Goal: Task Accomplishment & Management: Use online tool/utility

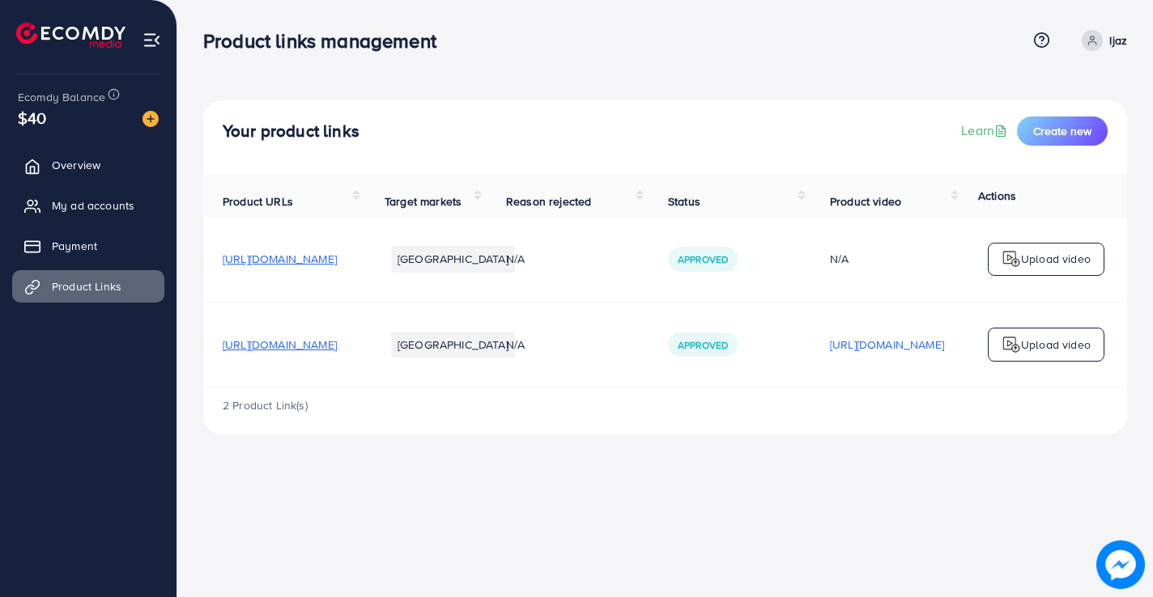
click at [733, 461] on div "Your product links Learn Create new Product URLs Target markets Reason rejected…" at bounding box center [664, 230] width 975 height 461
click at [763, 387] on td "Approved" at bounding box center [729, 344] width 162 height 85
drag, startPoint x: 765, startPoint y: 391, endPoint x: 910, endPoint y: 382, distance: 145.2
click at [810, 382] on td "Approved" at bounding box center [729, 344] width 162 height 85
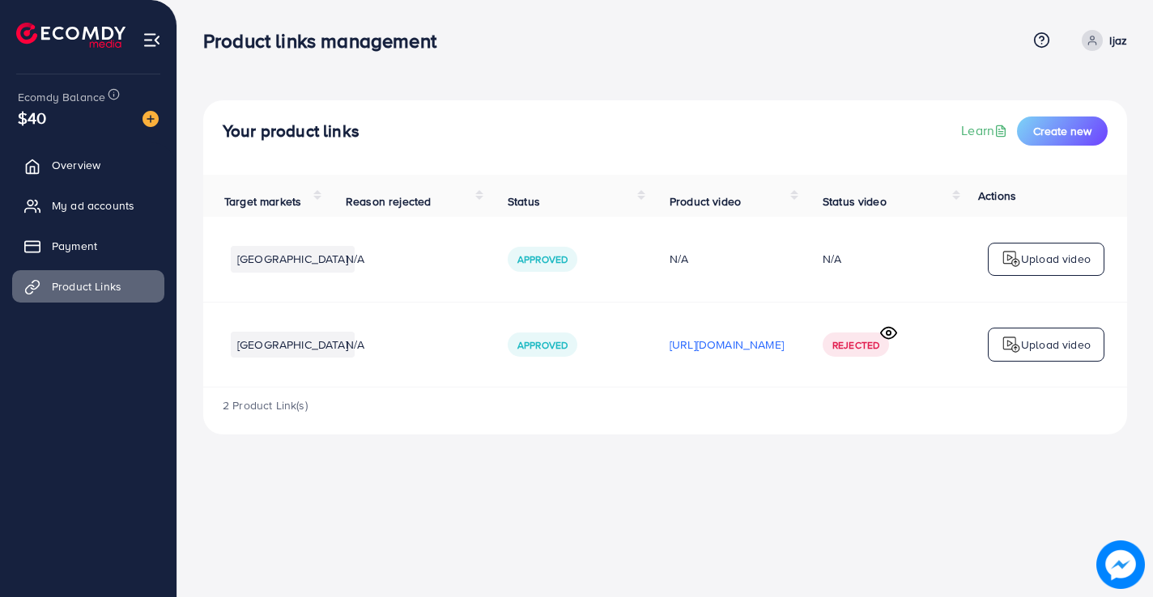
click at [889, 337] on icon at bounding box center [888, 333] width 17 height 17
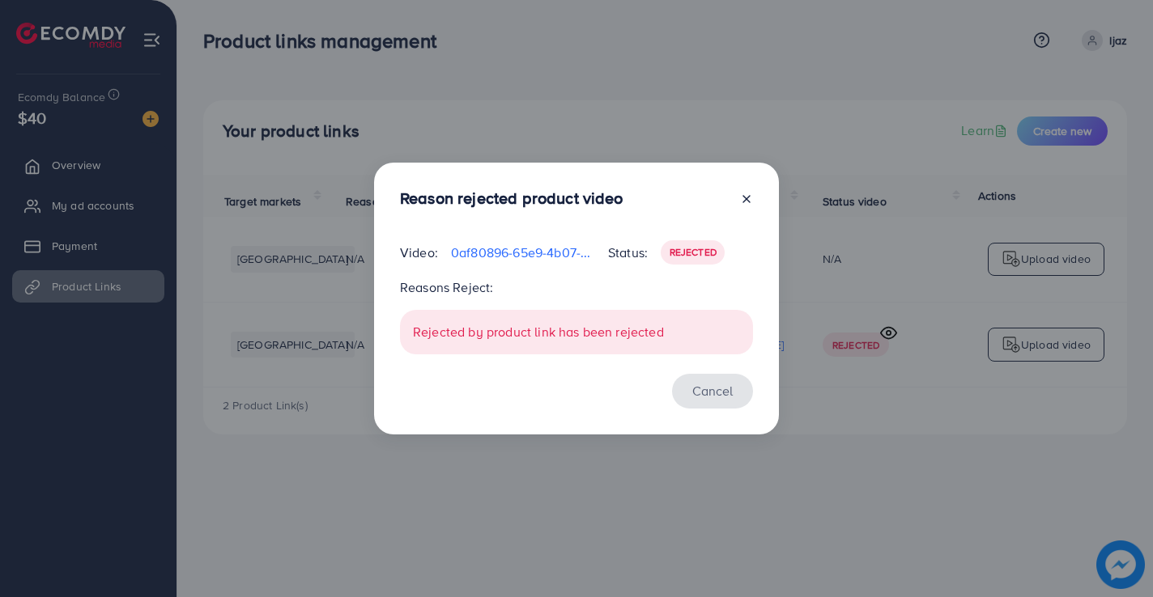
click at [716, 395] on button "Cancel" at bounding box center [712, 391] width 81 height 35
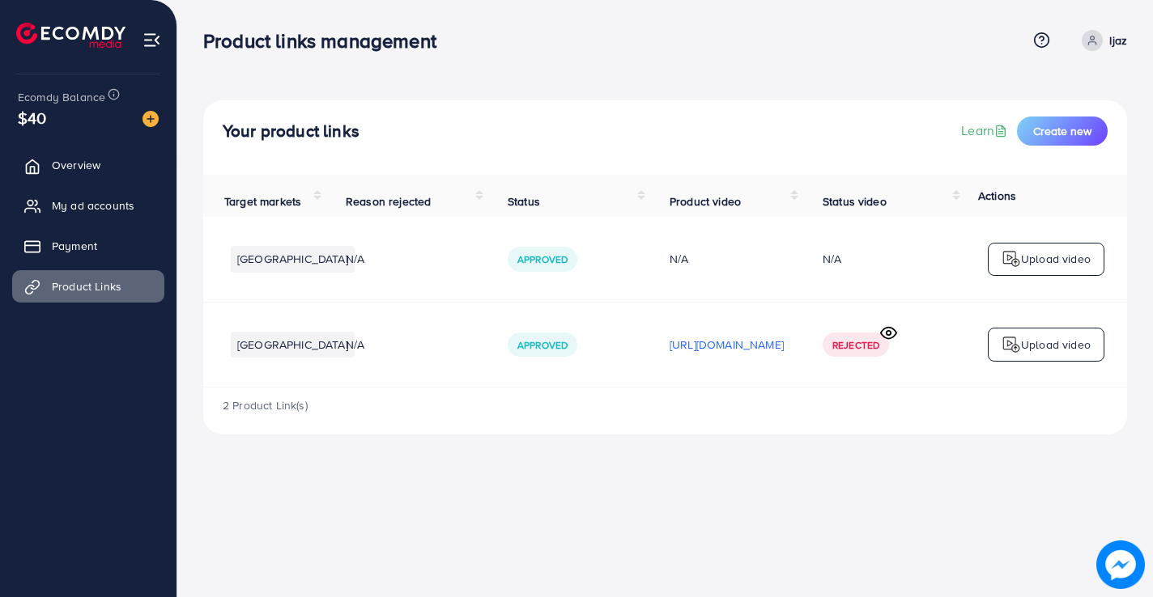
scroll to position [0, 0]
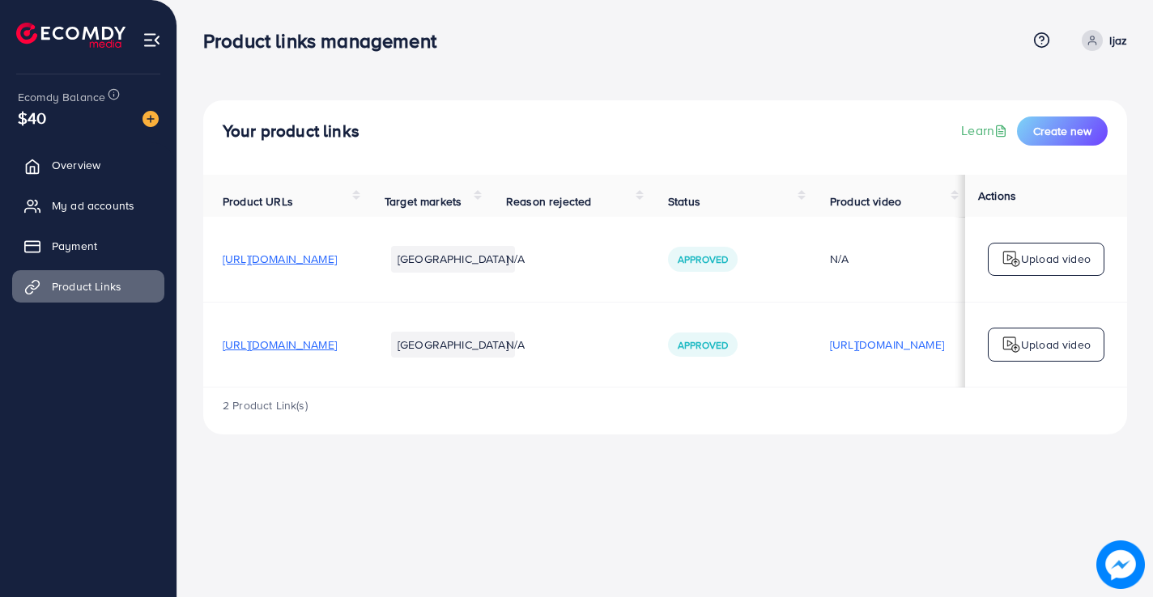
click at [337, 353] on span "[URL][DOMAIN_NAME]" at bounding box center [280, 345] width 114 height 16
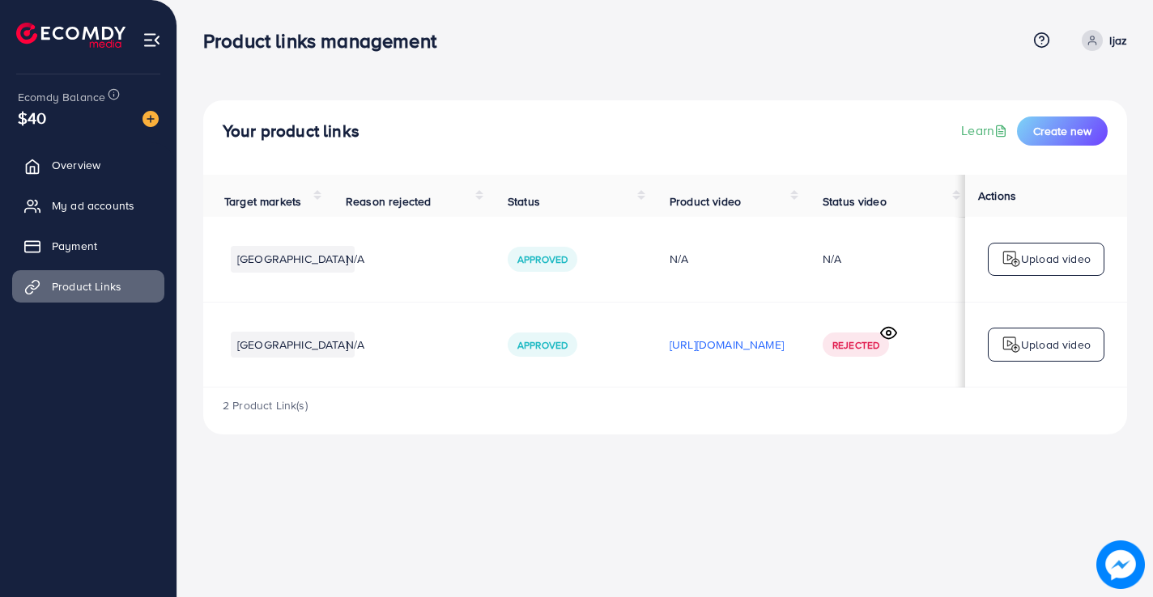
scroll to position [0, 353]
click at [891, 339] on icon at bounding box center [888, 333] width 17 height 17
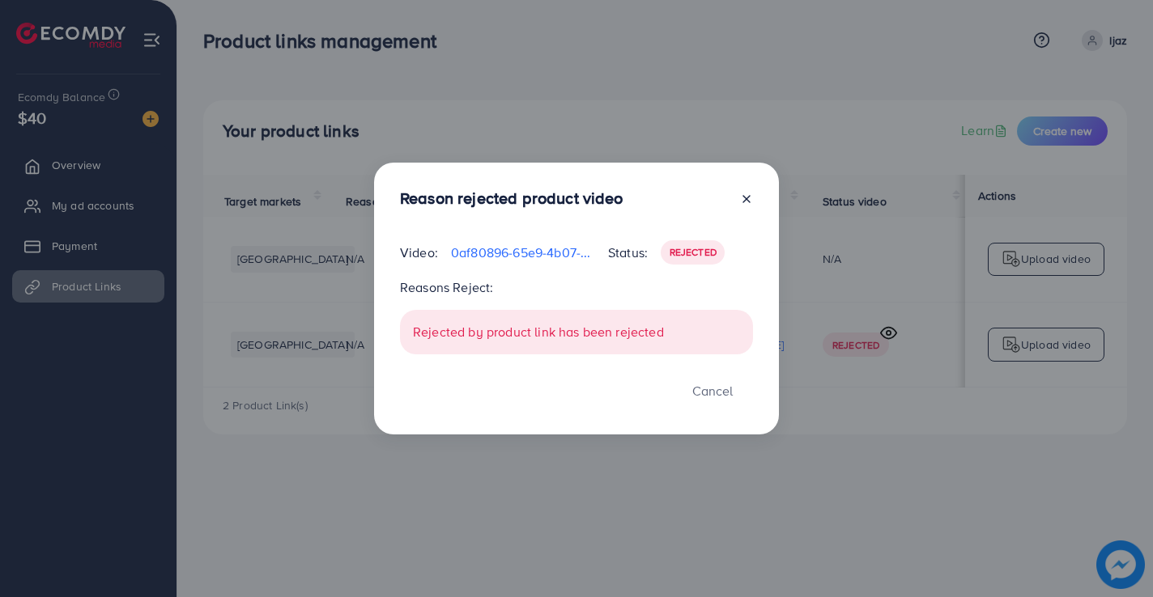
click at [445, 540] on div "Reason rejected product video Video: 0af80896-65e9-4b07-ae62-9a0e0a4c0462-17601…" at bounding box center [576, 298] width 1153 height 597
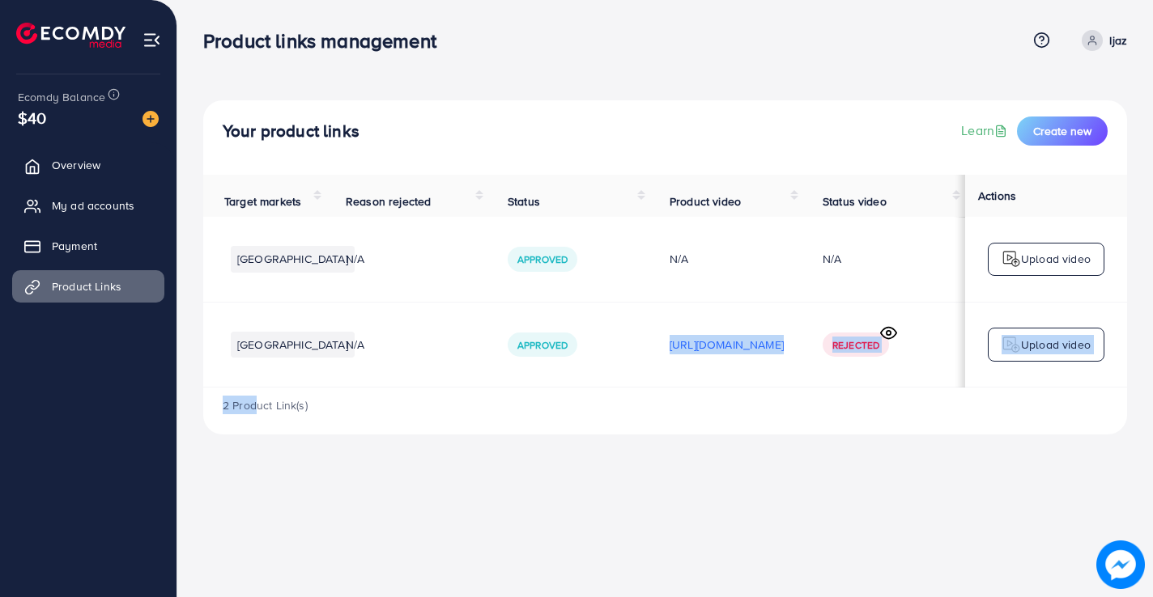
drag, startPoint x: 496, startPoint y: 392, endPoint x: 253, endPoint y: 412, distance: 243.7
click at [253, 412] on div "Product URLs Target markets Reason rejected Status Product video Status video A…" at bounding box center [665, 305] width 924 height 260
click at [413, 472] on div "Product links management Help Center Contact Support Term and policy About Us I…" at bounding box center [576, 298] width 1153 height 597
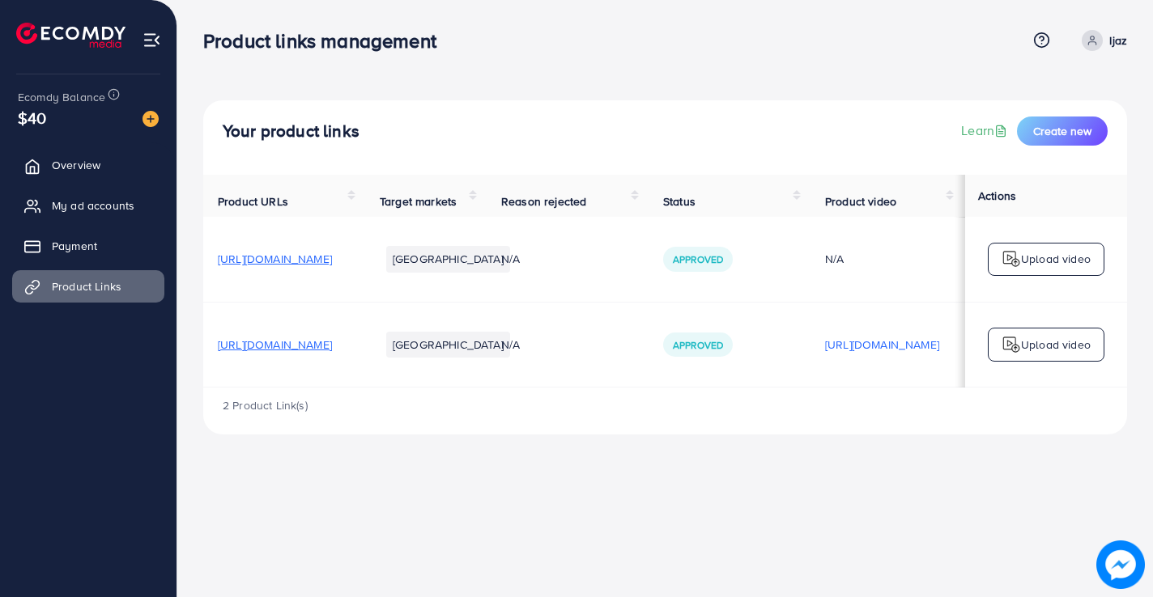
scroll to position [0, 0]
click at [94, 207] on span "My ad accounts" at bounding box center [97, 206] width 83 height 16
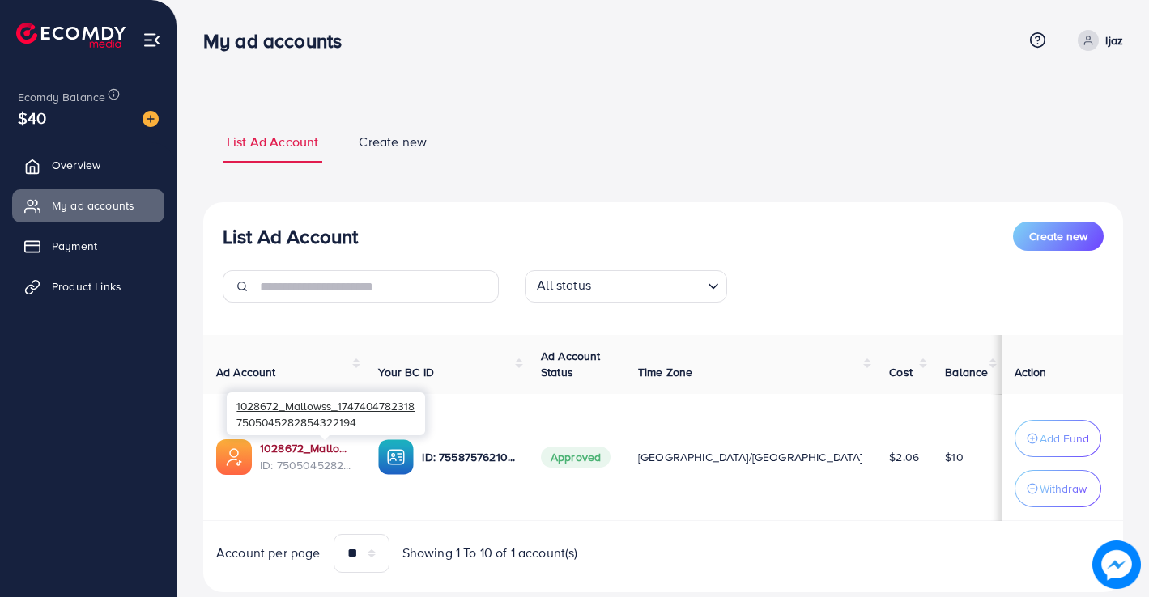
click at [307, 450] on link "1028672_Mallowss_1747404782318" at bounding box center [306, 448] width 92 height 16
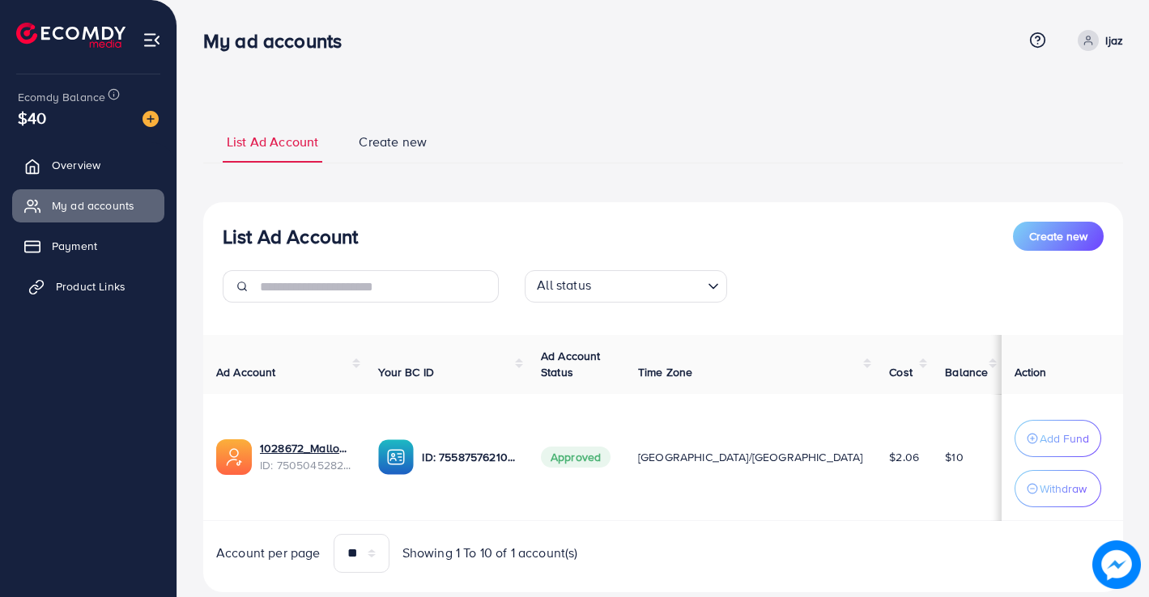
click at [71, 294] on span "Product Links" at bounding box center [91, 286] width 70 height 16
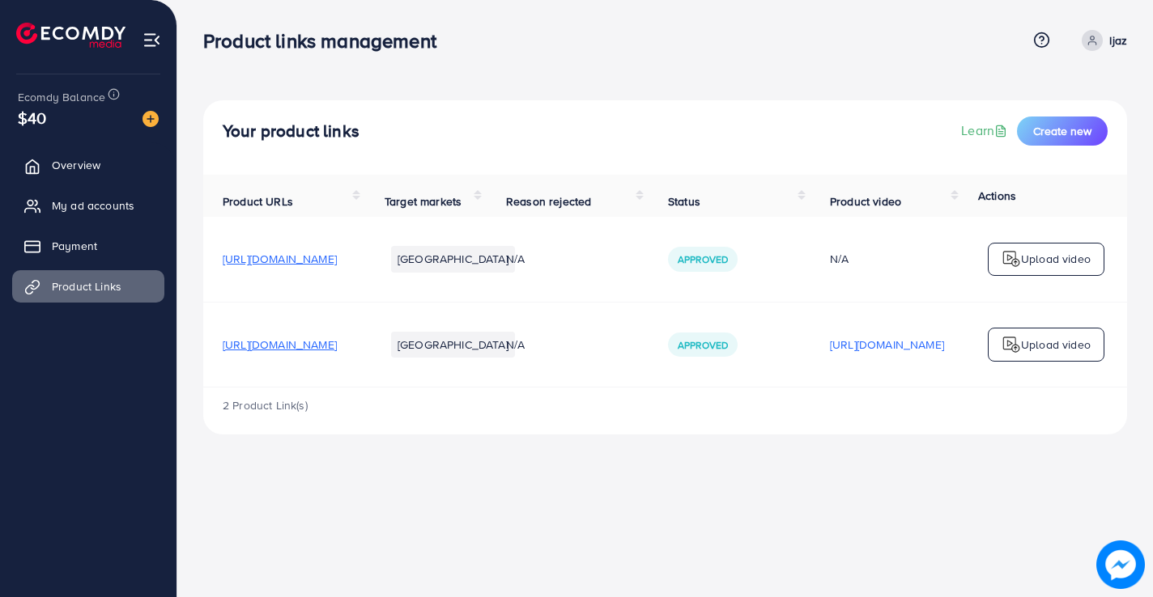
click at [288, 353] on span "[URL][DOMAIN_NAME]" at bounding box center [280, 345] width 114 height 16
click at [952, 399] on div "2 Product Link(s)" at bounding box center [665, 411] width 924 height 47
click at [954, 387] on td "[URL][DOMAIN_NAME]" at bounding box center [886, 344] width 153 height 85
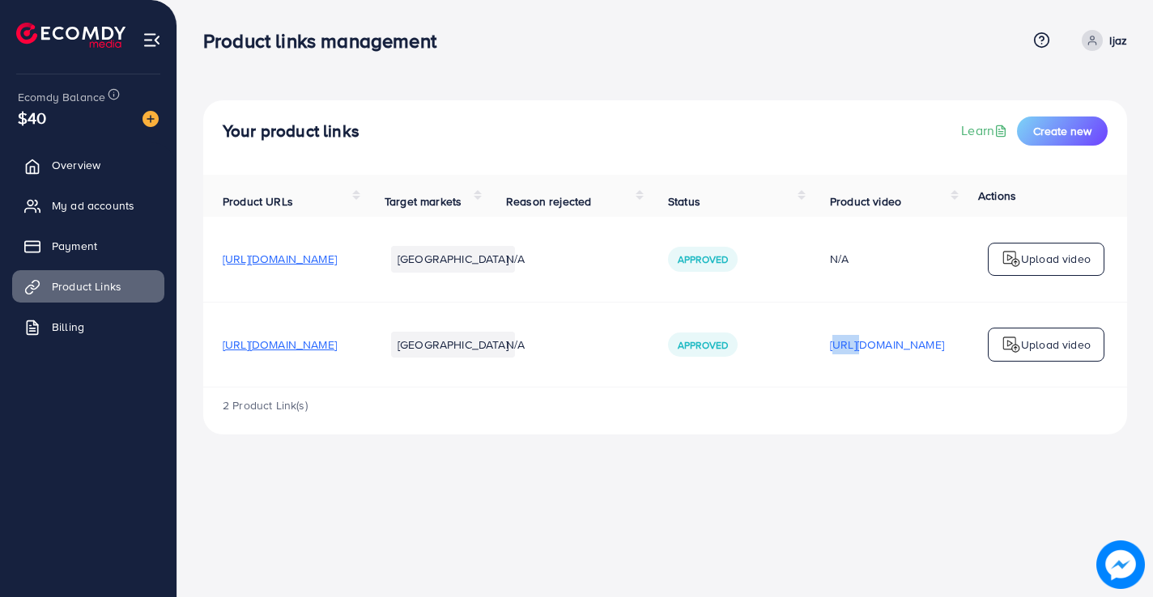
click at [954, 387] on td "[URL][DOMAIN_NAME]" at bounding box center [886, 344] width 153 height 85
click at [977, 451] on div "Your product links Learn Create new Product URLs Target markets Reason rejected…" at bounding box center [664, 230] width 975 height 461
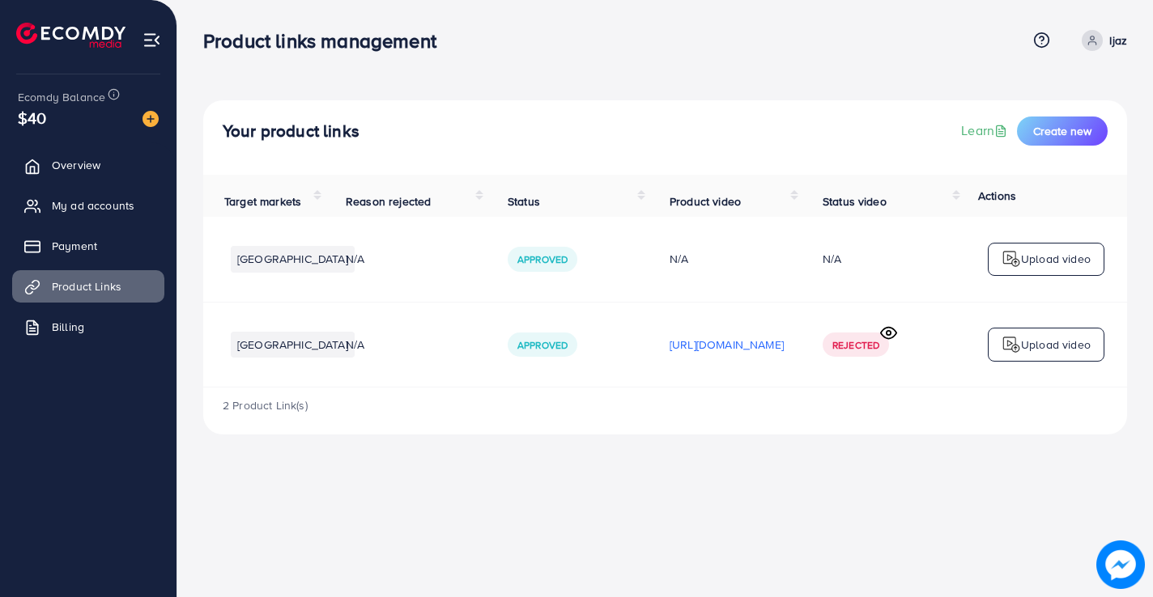
scroll to position [0, 359]
click at [1057, 351] on p "Upload video" at bounding box center [1056, 344] width 70 height 19
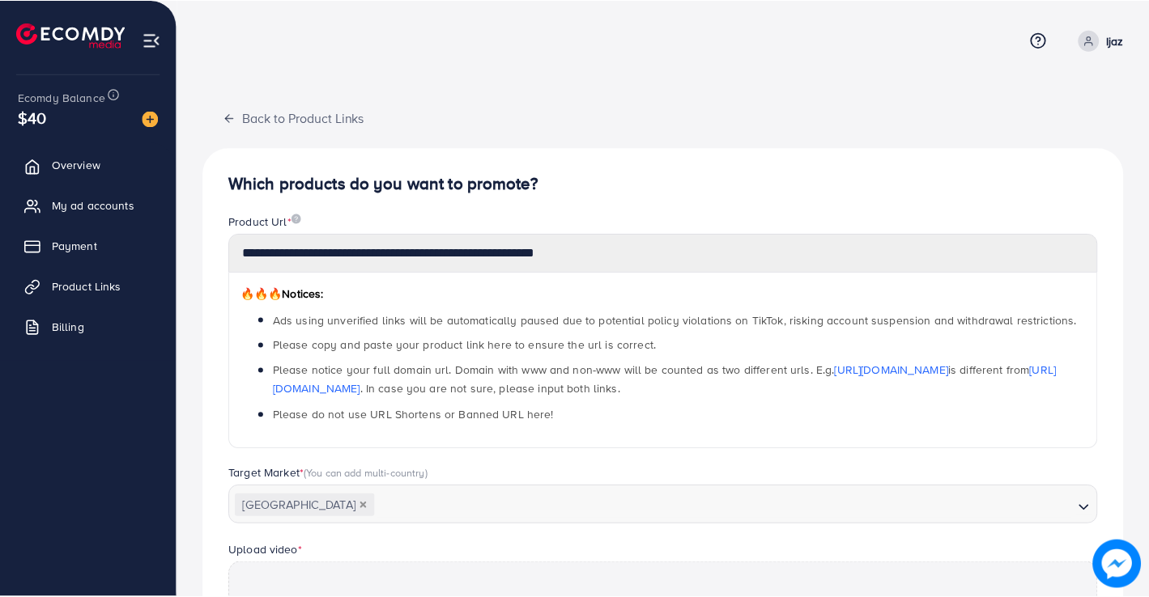
scroll to position [468, 0]
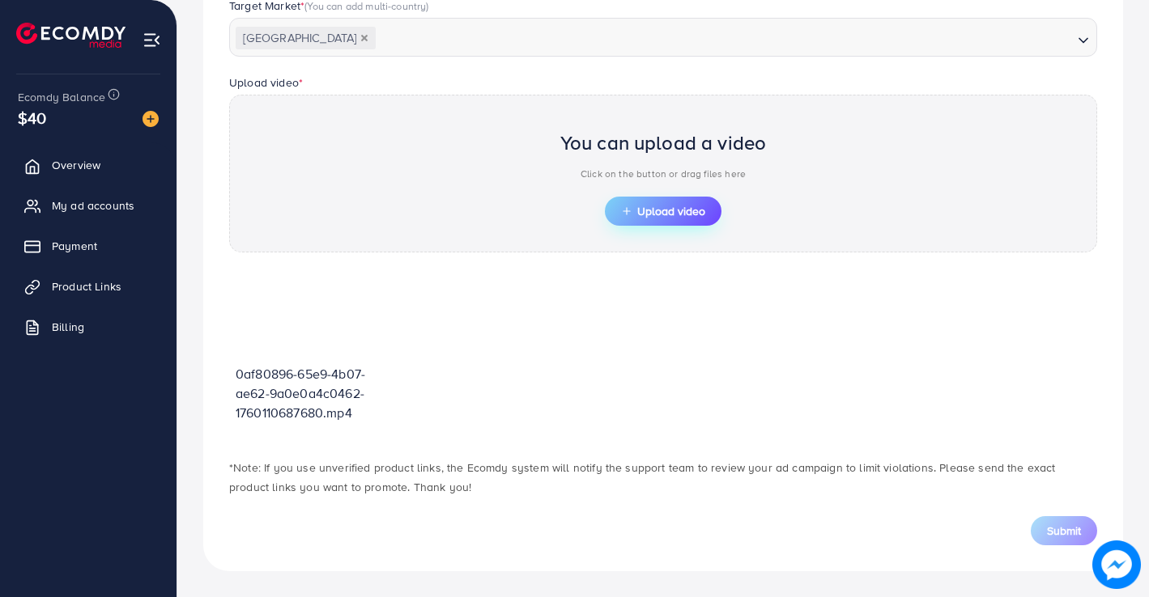
click at [654, 212] on span "Upload video" at bounding box center [663, 211] width 84 height 11
click at [531, 369] on div "0af80896-65e9-4b07-ae62-9a0e0a4c0462-1760110687680.mp4" at bounding box center [663, 355] width 868 height 173
